Goal: Book appointment/travel/reservation

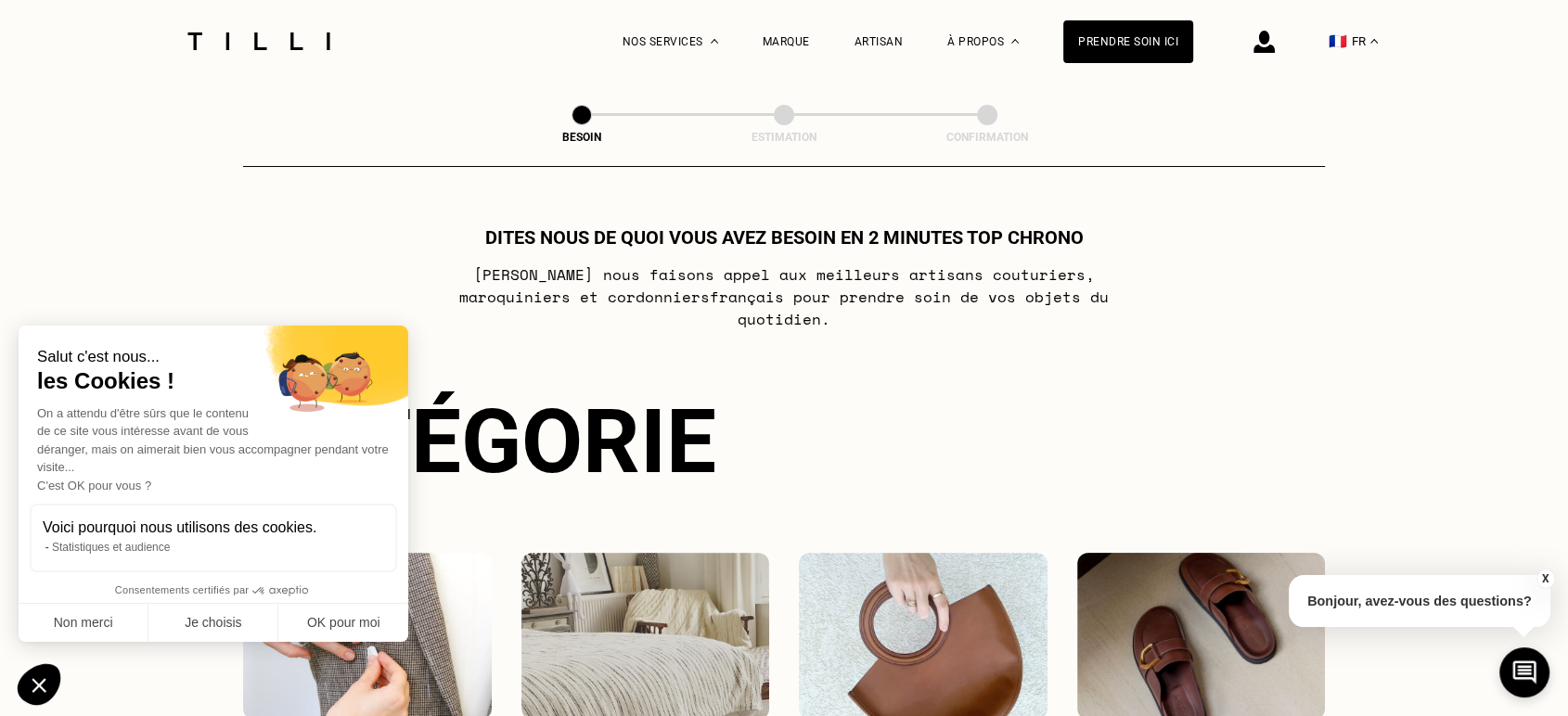
click at [1544, 575] on button "X" at bounding box center [1545, 579] width 19 height 21
click at [375, 621] on button "OK pour moi" at bounding box center [343, 623] width 130 height 39
checkbox input "true"
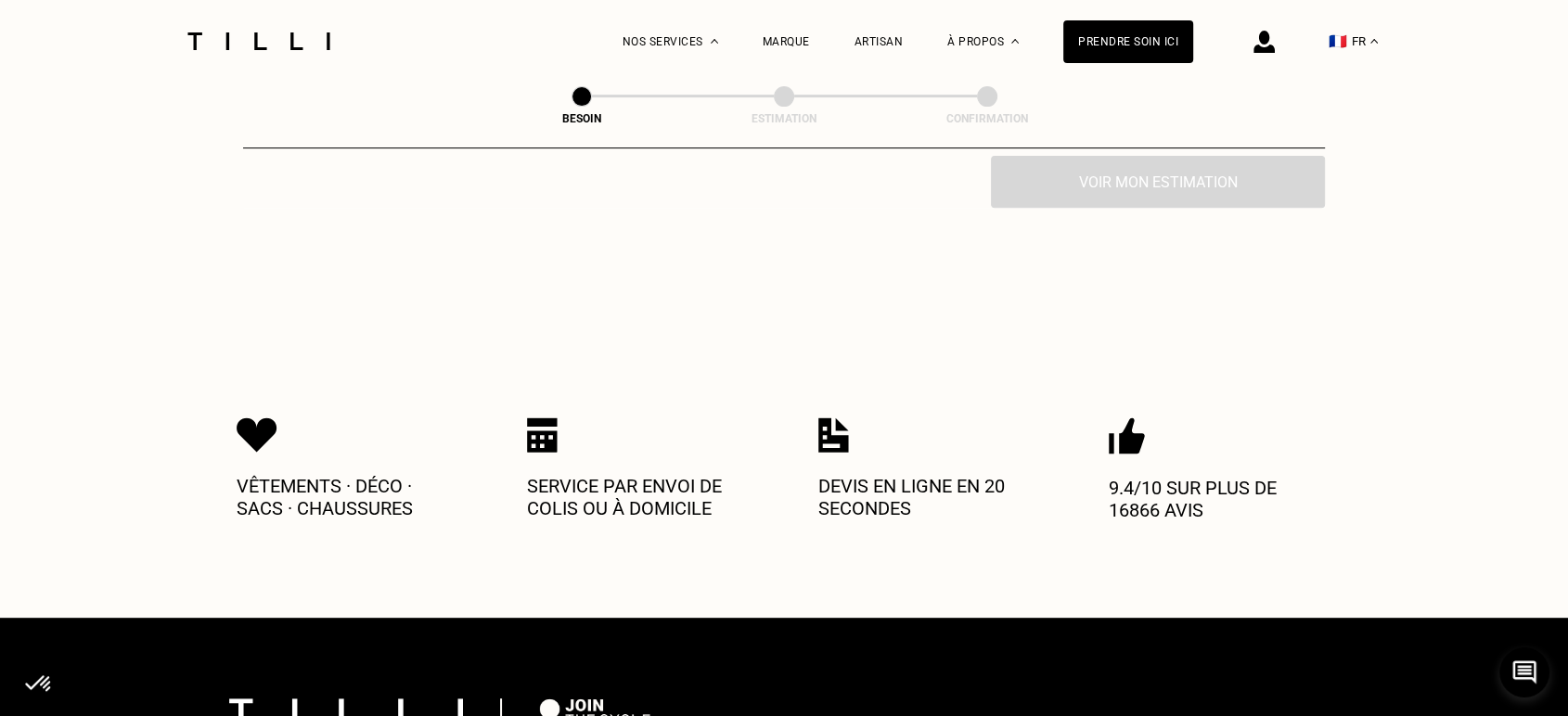
scroll to position [671, 0]
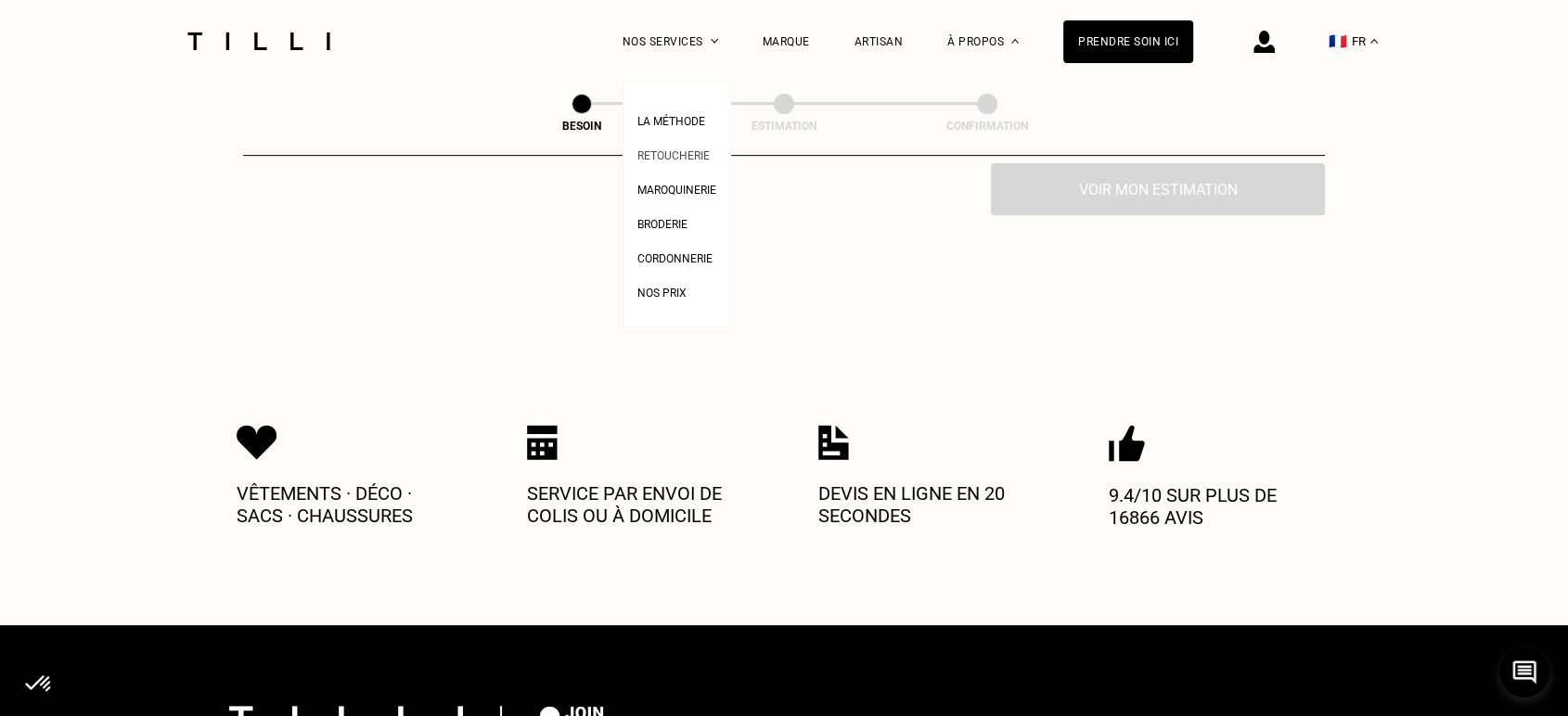
click at [695, 155] on span "Retoucherie" at bounding box center [673, 156] width 72 height 13
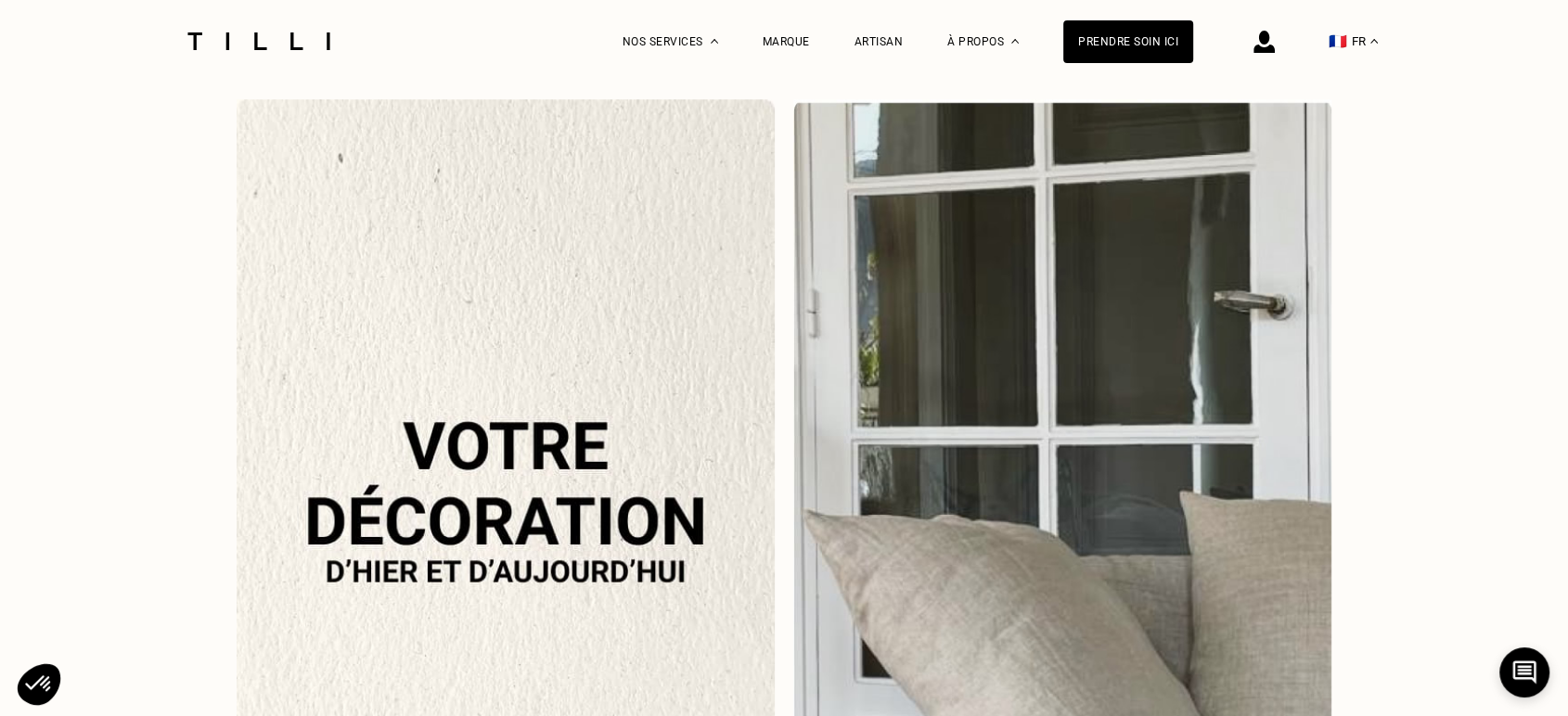
scroll to position [1744, 0]
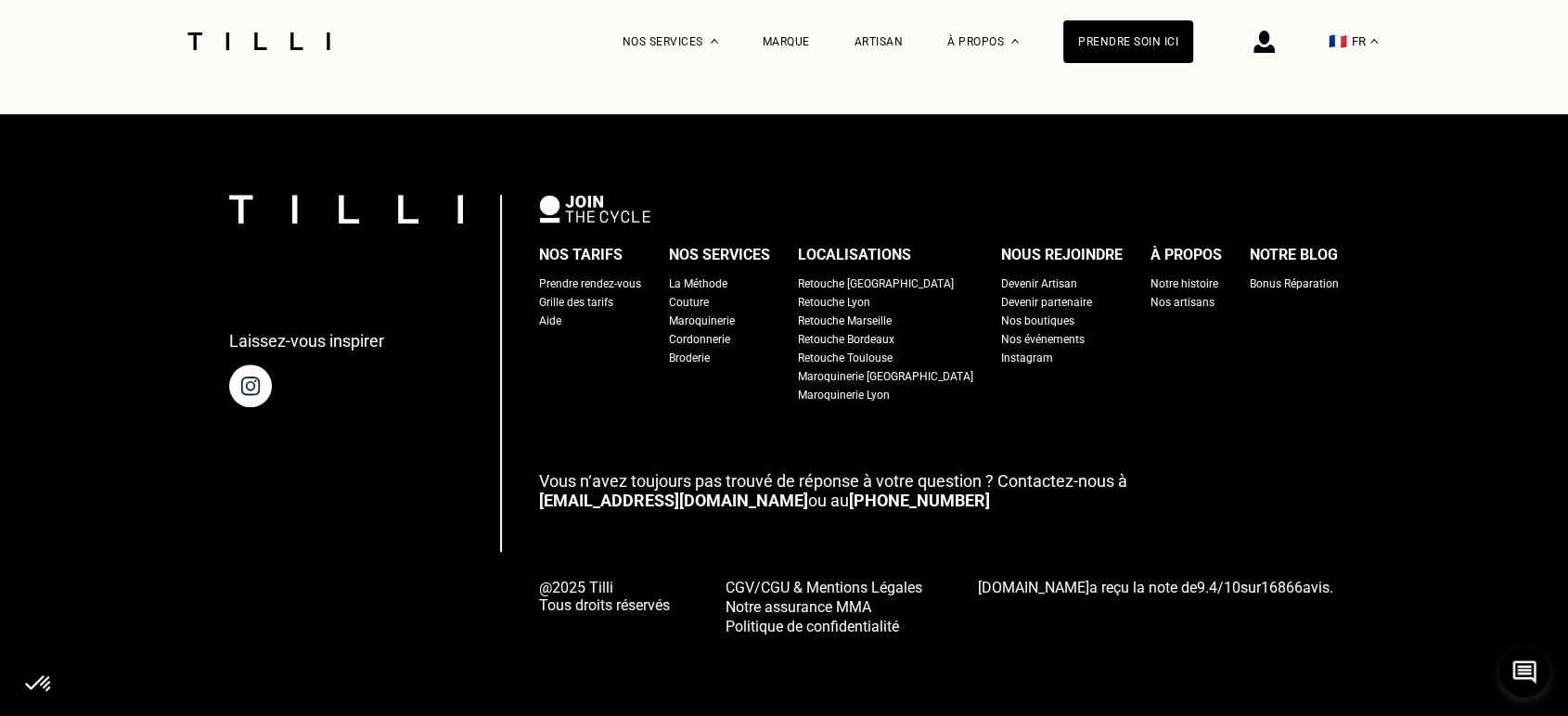
scroll to position [671, 0]
